Goal: Check status

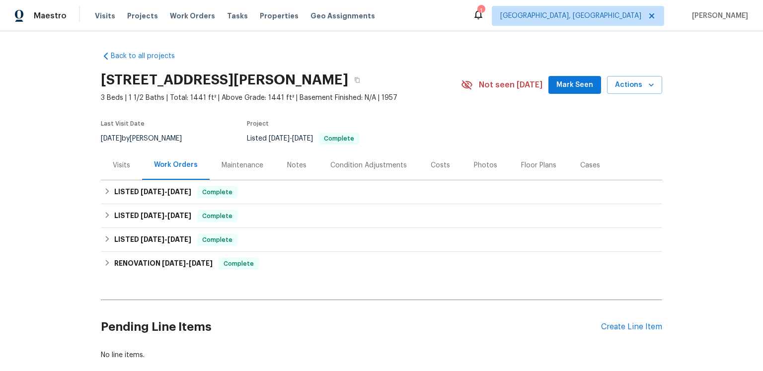
scroll to position [107, 0]
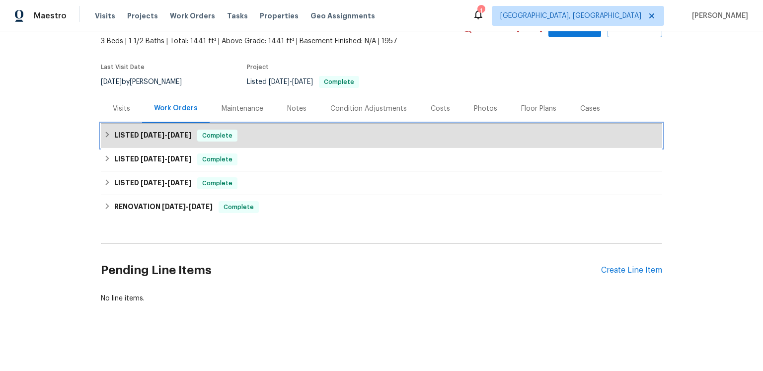
click at [162, 138] on span "[DATE]" at bounding box center [153, 135] width 24 height 7
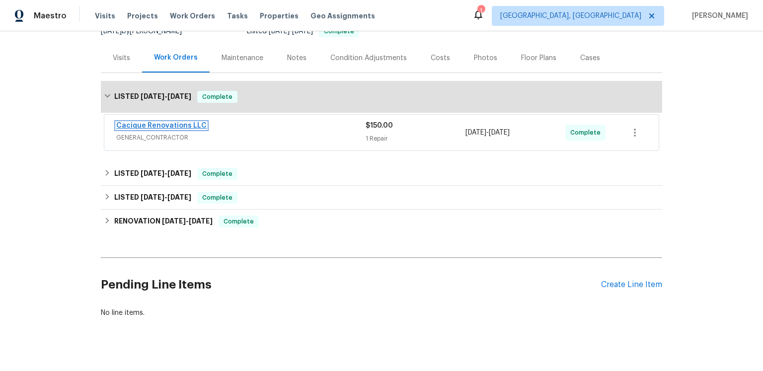
click at [207, 129] on link "Cacique Renovations LLC" at bounding box center [161, 125] width 90 height 7
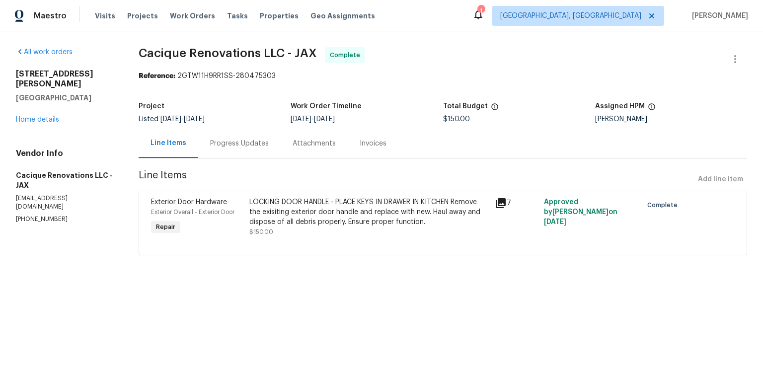
click at [506, 208] on icon at bounding box center [501, 203] width 10 height 10
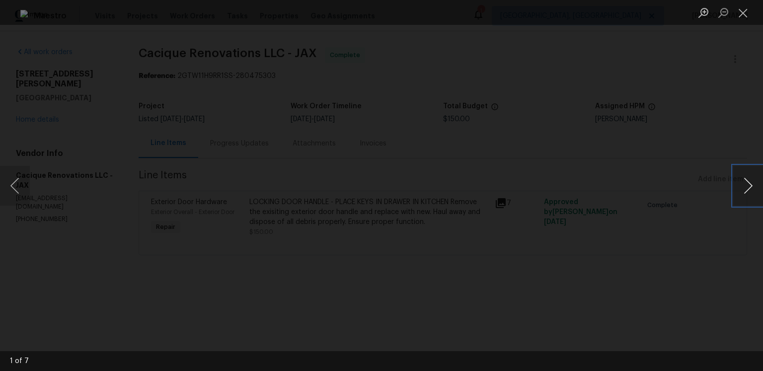
click at [744, 186] on button "Next image" at bounding box center [748, 186] width 30 height 40
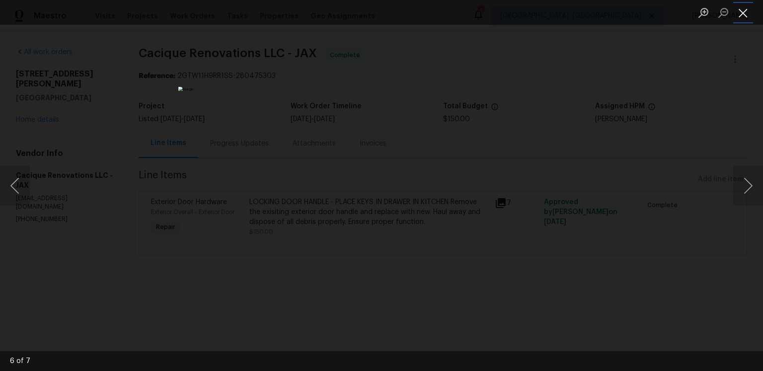
click at [742, 15] on button "Close lightbox" at bounding box center [743, 12] width 20 height 17
